Goal: Find specific page/section: Find specific page/section

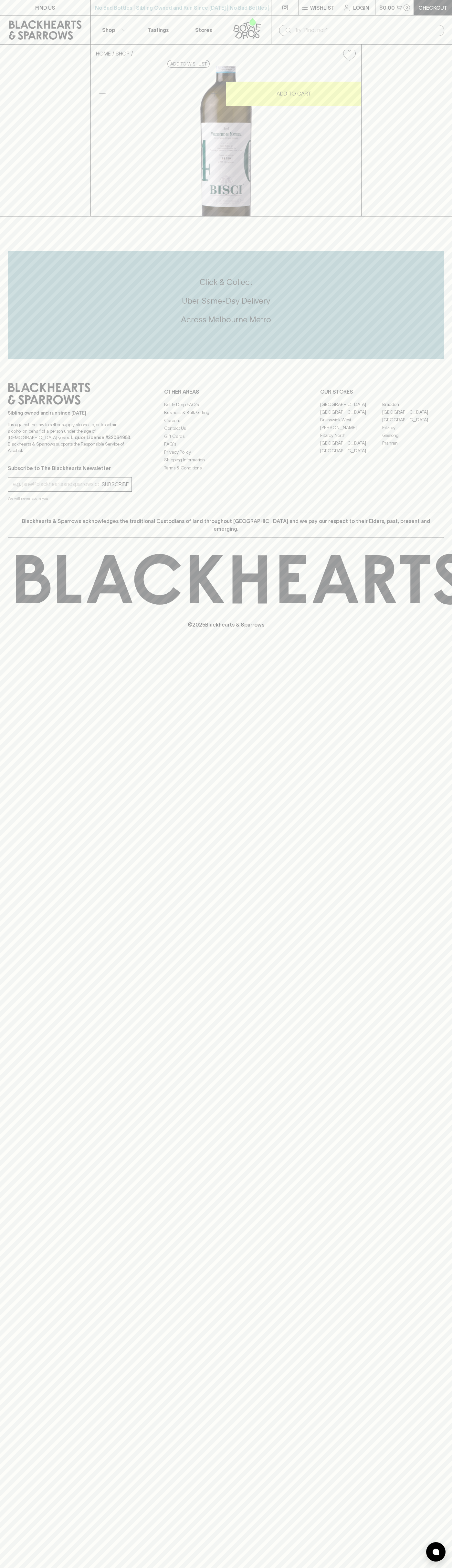
click at [367, 10] on p "Login" at bounding box center [361, 7] width 16 height 8
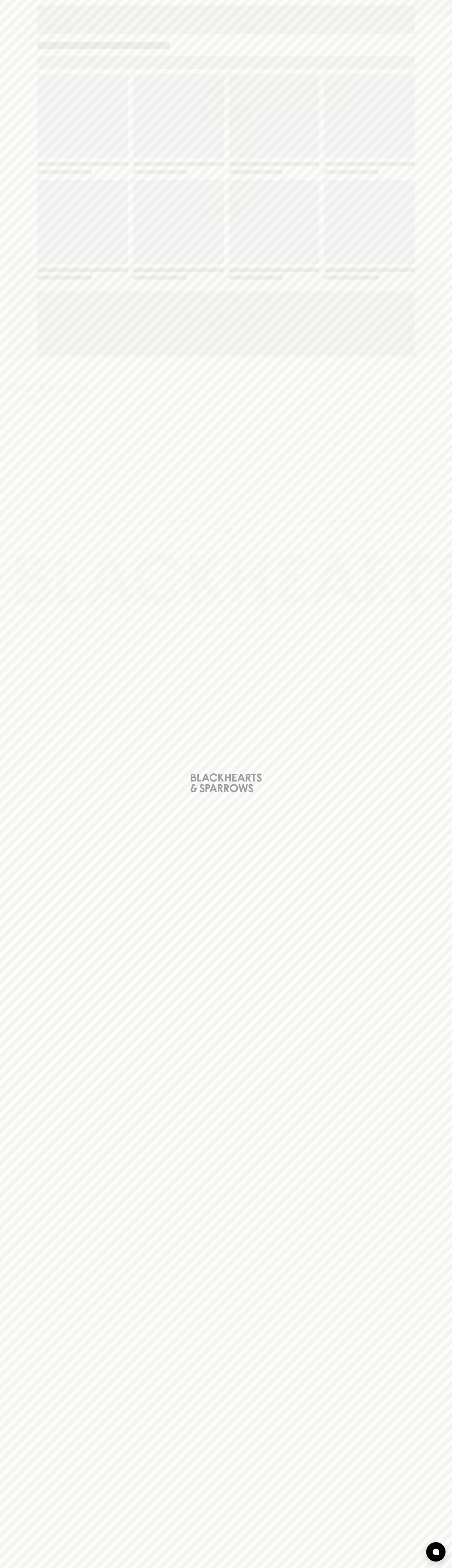
click at [423, 931] on div "Loading" at bounding box center [226, 784] width 452 height 1568
click at [260, 1567] on html "FIND US | No Bad Bottles | Sibling Owned and Run Since [DATE] | No Bad Bottles …" at bounding box center [226, 784] width 452 height 1568
click at [3, 696] on div "Loading" at bounding box center [226, 784] width 452 height 1568
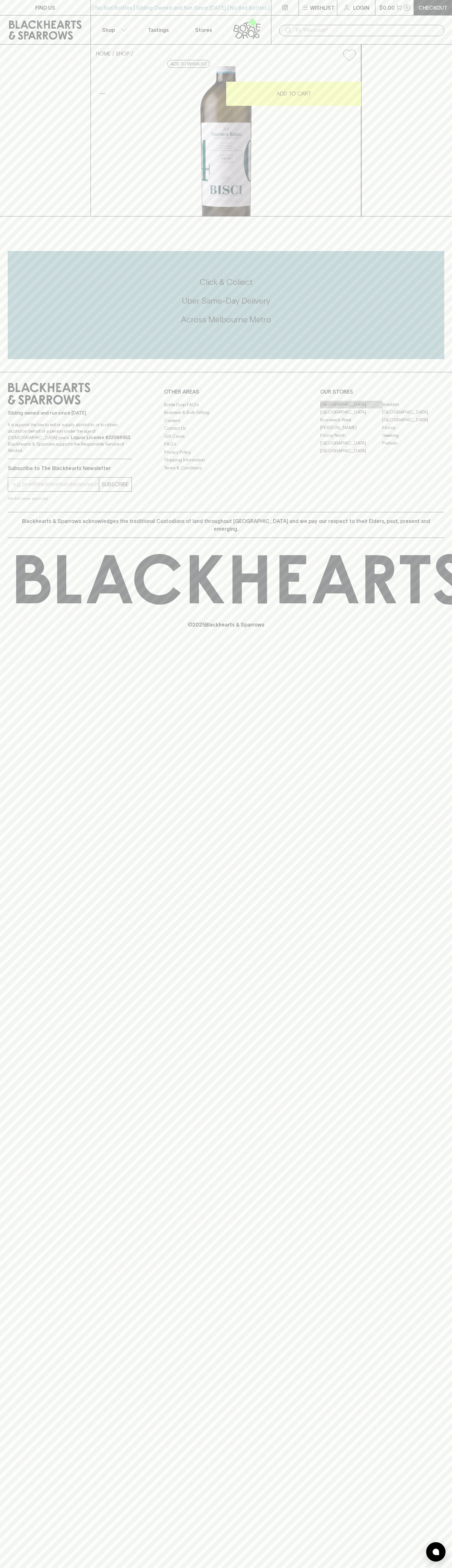
click at [351, 408] on link "[GEOGRAPHIC_DATA]" at bounding box center [351, 404] width 62 height 8
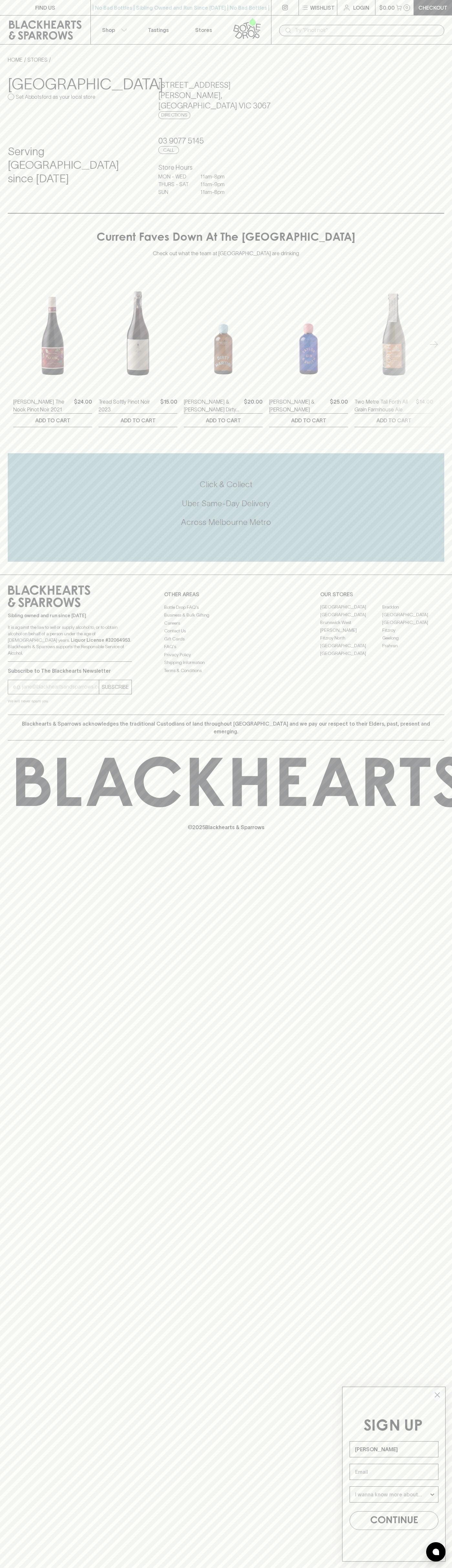
type input "John Smith"
